Goal: Register for event/course

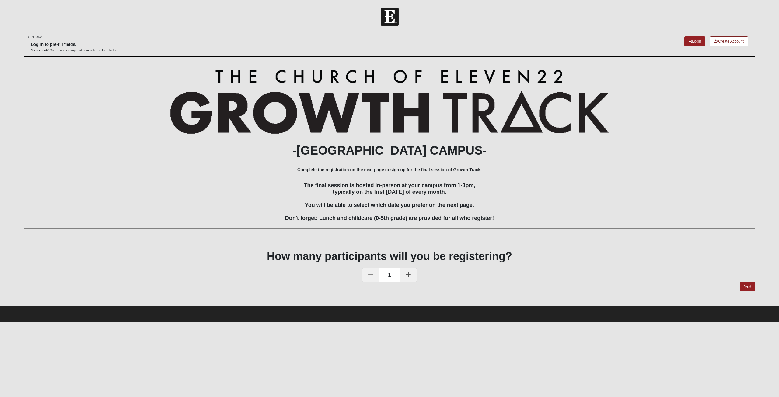
click at [404, 271] on link at bounding box center [408, 275] width 18 height 14
click at [748, 193] on h4 "The final session is hosted in-person at your campus from 1-3pm, typically on t…" at bounding box center [389, 202] width 731 height 40
click at [692, 38] on link "Login" at bounding box center [694, 41] width 21 height 10
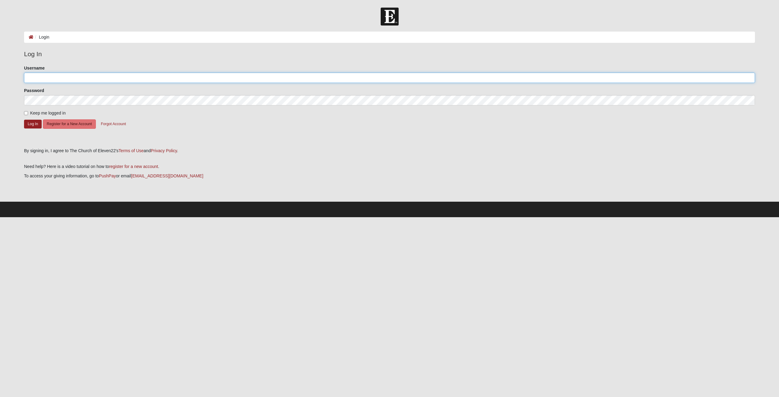
click at [187, 77] on input "Username" at bounding box center [389, 78] width 731 height 10
type input "Spectemus"
click at [24, 120] on button "Log In" at bounding box center [33, 124] width 18 height 9
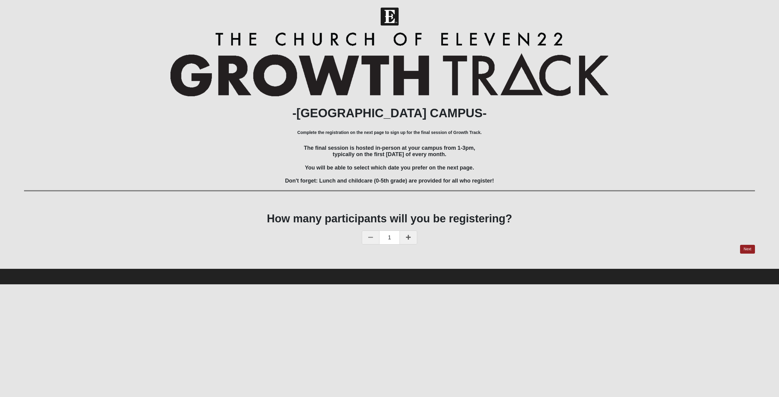
click at [516, 227] on div "How many participants will you be registering? 1" at bounding box center [389, 228] width 731 height 33
click at [411, 243] on link at bounding box center [408, 238] width 18 height 14
click at [489, 238] on div "2" at bounding box center [389, 238] width 731 height 14
click at [752, 247] on link "Next" at bounding box center [747, 249] width 15 height 9
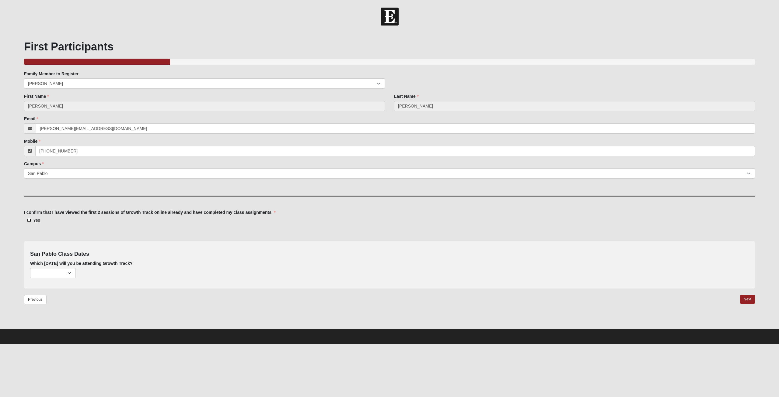
click at [27, 221] on input "Yes" at bounding box center [29, 221] width 4 height 4
checkbox input "true"
click at [30, 268] on select "September 7th (191 remaining) October 5th (215 remaining) November 2nd (224 rem…" at bounding box center [53, 273] width 46 height 10
select select "714"
click option "September 7th (191 remaining)" at bounding box center [0, 0] width 0 height 0
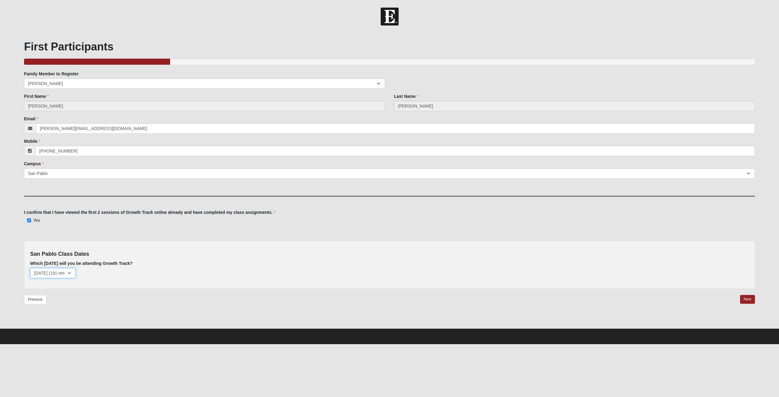
click at [30, 268] on select "September 7th (191 remaining) October 5th (215 remaining) November 2nd (224 rem…" at bounding box center [53, 273] width 46 height 10
click at [60, 271] on select "September 7th (191 remaining) October 5th (215 remaining) November 2nd (224 rem…" at bounding box center [53, 273] width 46 height 10
click at [117, 278] on div "September 7th (191 remaining) October 5th (215 remaining) November 2nd (224 rem…" at bounding box center [389, 273] width 718 height 10
click at [753, 300] on link "Next" at bounding box center [747, 299] width 15 height 9
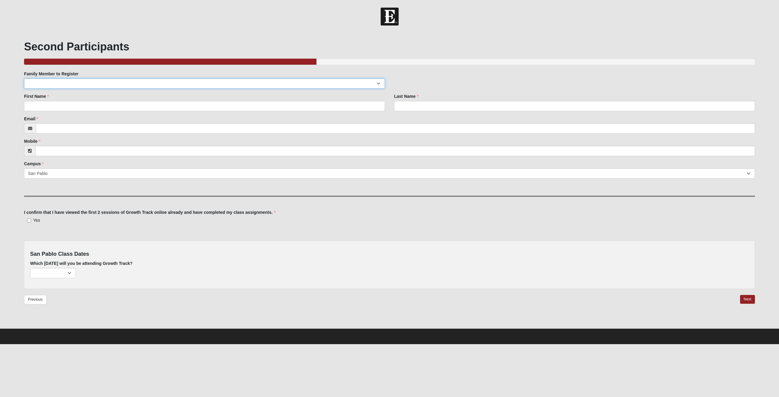
click at [24, 78] on select "Jennifer Southworth DJ Southworth Reina Southworth" at bounding box center [204, 83] width 361 height 10
select select "320481"
click option "Jennifer Southworth" at bounding box center [0, 0] width 0 height 0
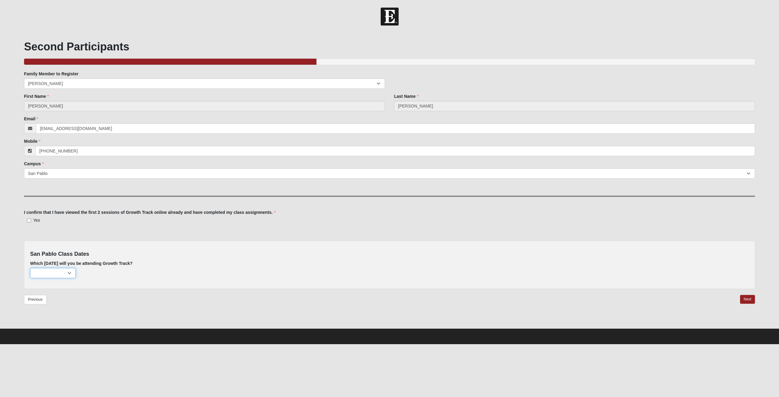
click at [30, 268] on select "September 7th (190 remaining) October 5th (215 remaining) November 2nd (224 rem…" at bounding box center [53, 273] width 46 height 10
select select "714"
click option "September 7th (190 remaining)" at bounding box center [0, 0] width 0 height 0
click at [30, 220] on input "Yes" at bounding box center [29, 221] width 4 height 4
checkbox input "true"
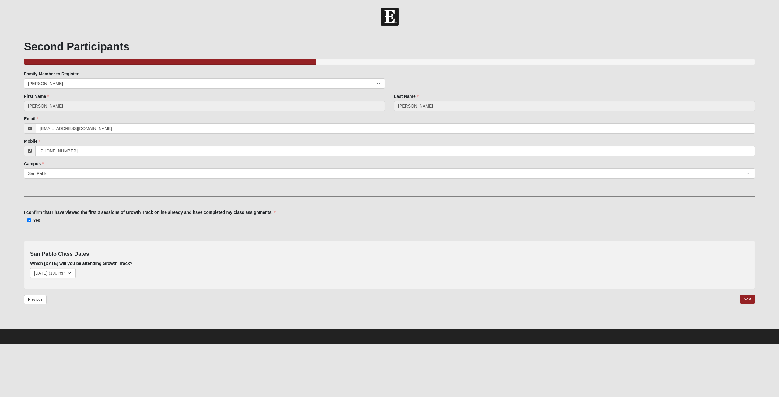
click at [757, 303] on div "Second Participants 40.00% Complete Family Member to Register Jennifer Southwor…" at bounding box center [389, 180] width 740 height 297
click at [746, 300] on link "Next" at bounding box center [747, 299] width 15 height 9
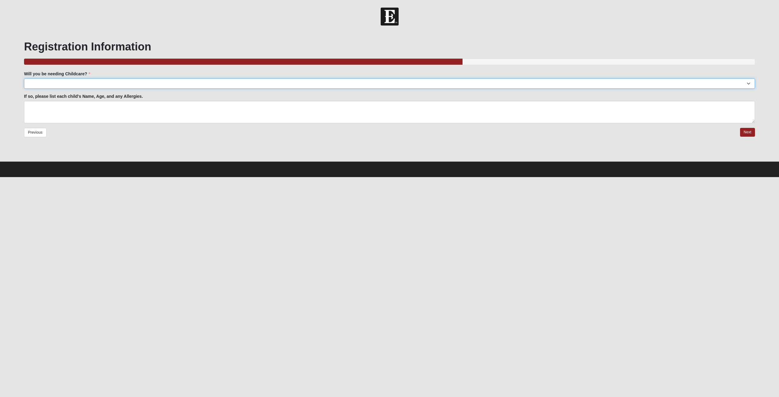
click at [24, 78] on select "Yes No" at bounding box center [389, 83] width 731 height 10
select select "Yes"
click option "Yes" at bounding box center [0, 0] width 0 height 0
click at [102, 109] on textarea "If so, please list each child's Name, Age, and any Allergies." at bounding box center [389, 112] width 731 height 23
type textarea "Daniel (DJ) Southworth 8 Reina Southworth 3"
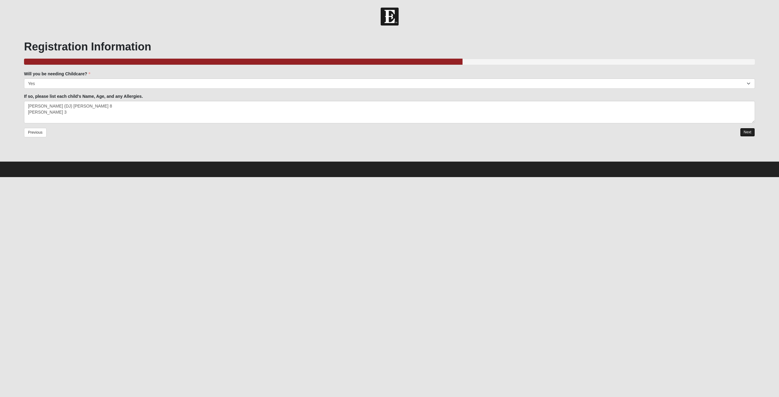
click at [745, 131] on link "Next" at bounding box center [747, 132] width 15 height 9
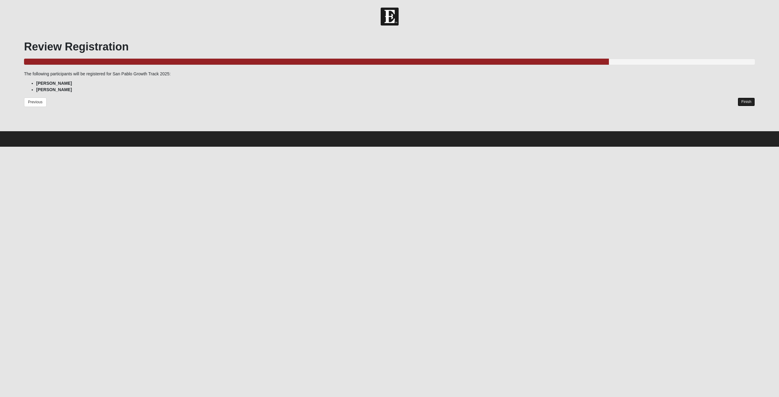
click at [745, 103] on link "Finish" at bounding box center [745, 102] width 17 height 9
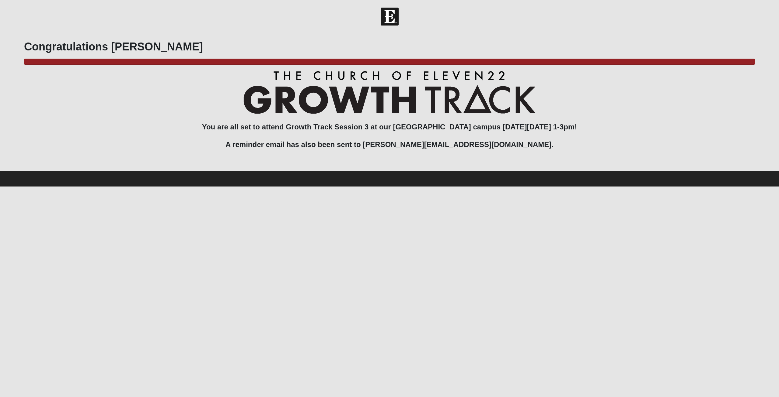
click at [402, 127] on h3 "You are all set to attend Growth Track Session 3 at our San Pablo campus on Sun…" at bounding box center [389, 114] width 731 height 87
